Goal: Check status

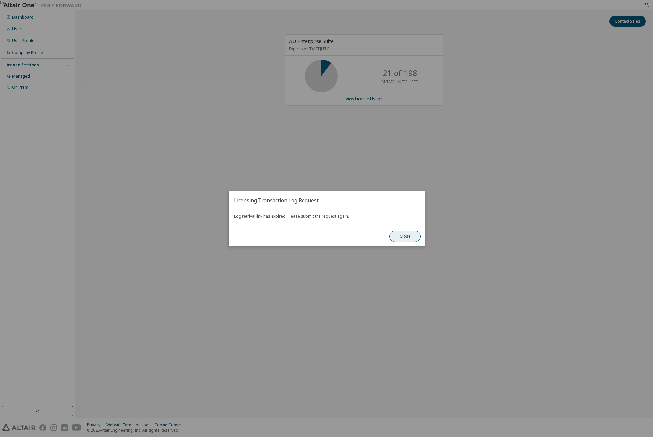
click at [404, 236] on button "Close" at bounding box center [404, 236] width 31 height 11
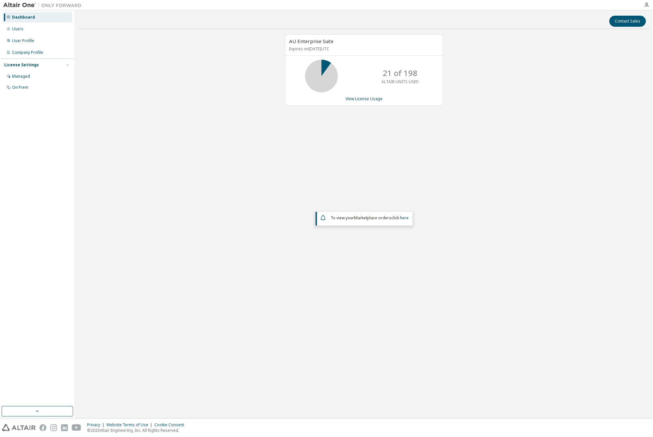
click at [327, 152] on div "AU Enterprise Suite Expires on [DATE] UTC 21 of 198 ALTAIR UNITS USED View Lice…" at bounding box center [363, 176] width 571 height 284
click at [367, 100] on link "View License Usage" at bounding box center [364, 99] width 37 height 6
